Goal: Navigation & Orientation: Understand site structure

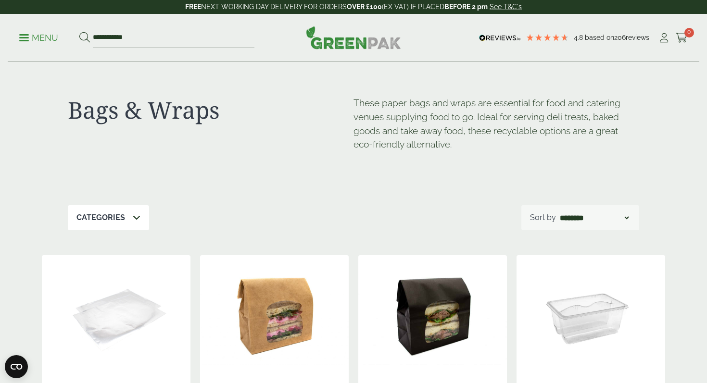
click at [51, 38] on p "Menu" at bounding box center [38, 38] width 39 height 12
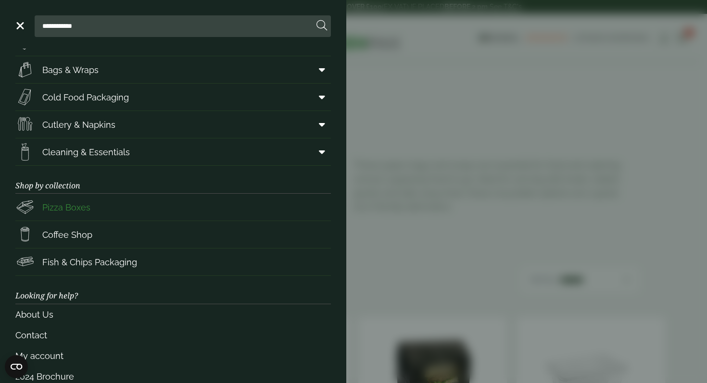
scroll to position [94, 0]
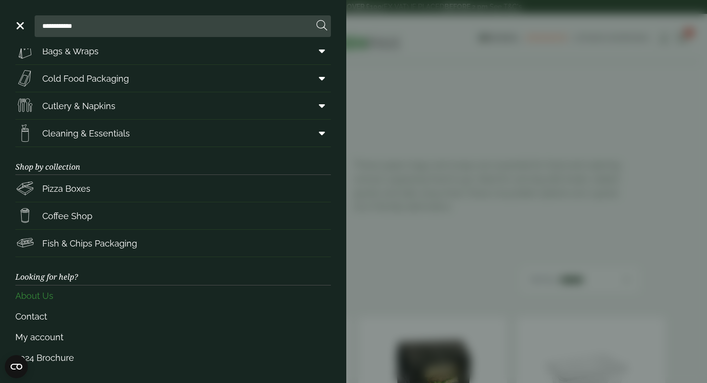
click at [51, 295] on link "About Us" at bounding box center [172, 296] width 315 height 21
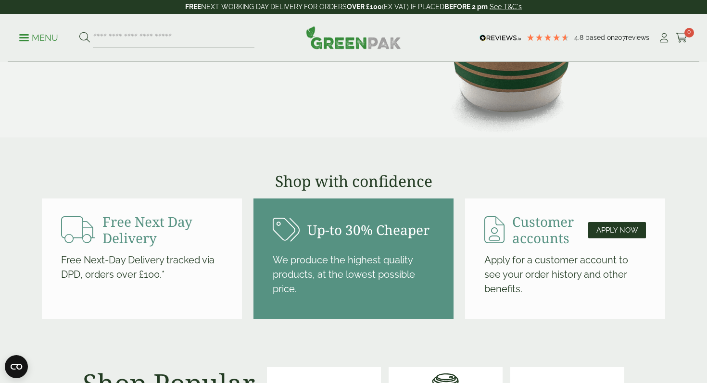
scroll to position [941, 0]
